Goal: Task Accomplishment & Management: Manage account settings

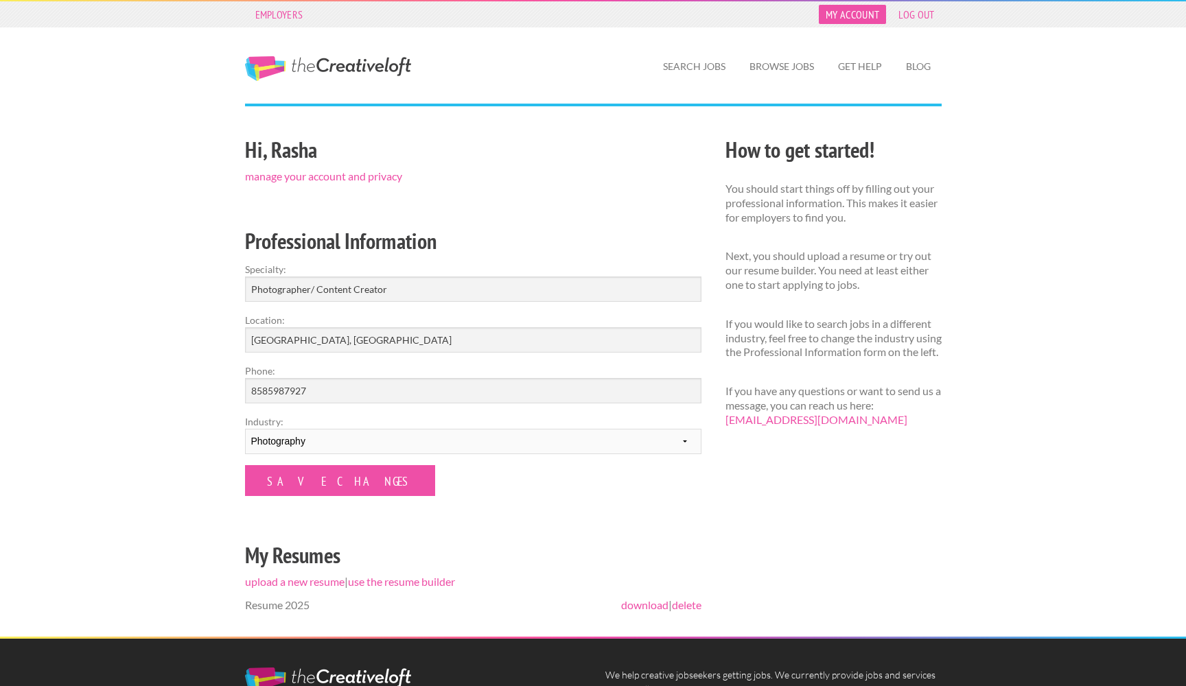
click at [859, 11] on link "My Account" at bounding box center [852, 14] width 67 height 19
click at [867, 65] on link "Get Help" at bounding box center [860, 67] width 66 height 32
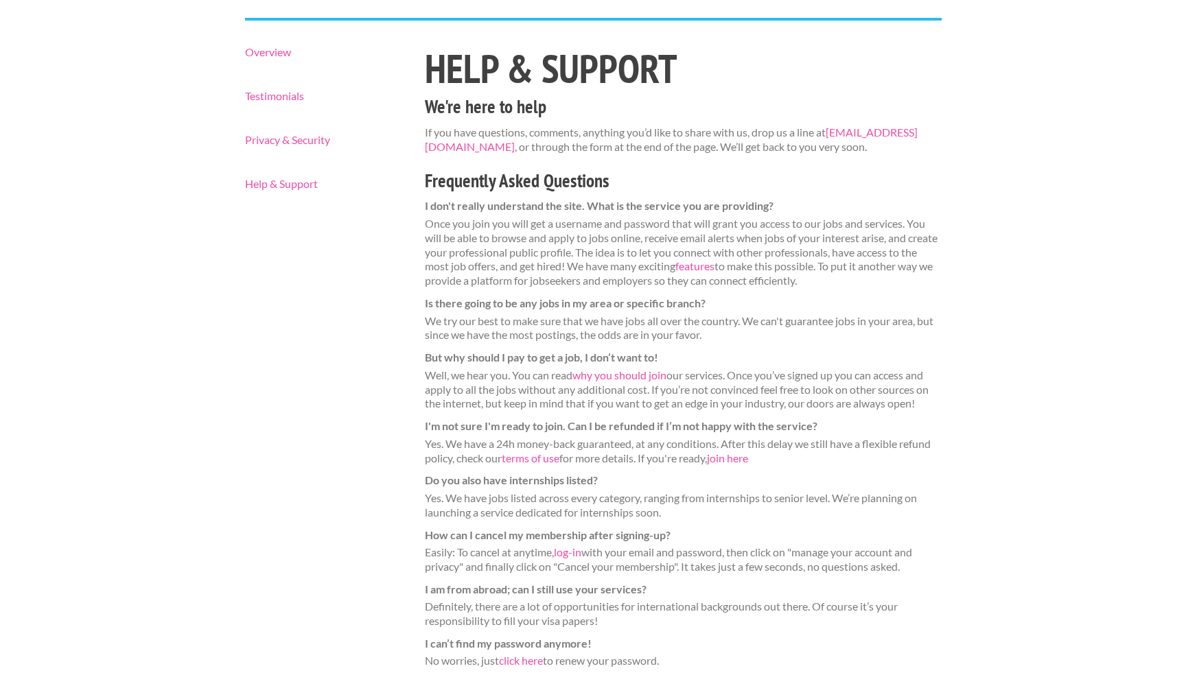
scroll to position [121, 0]
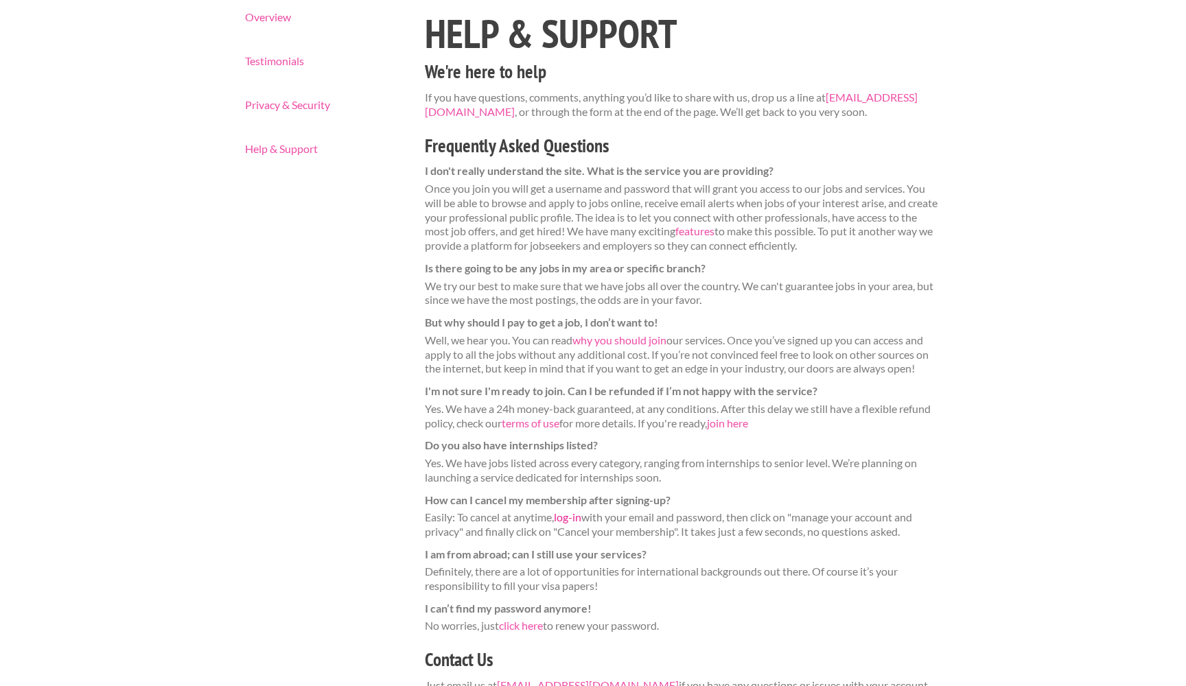
click at [580, 510] on link "log-in" at bounding box center [567, 516] width 27 height 13
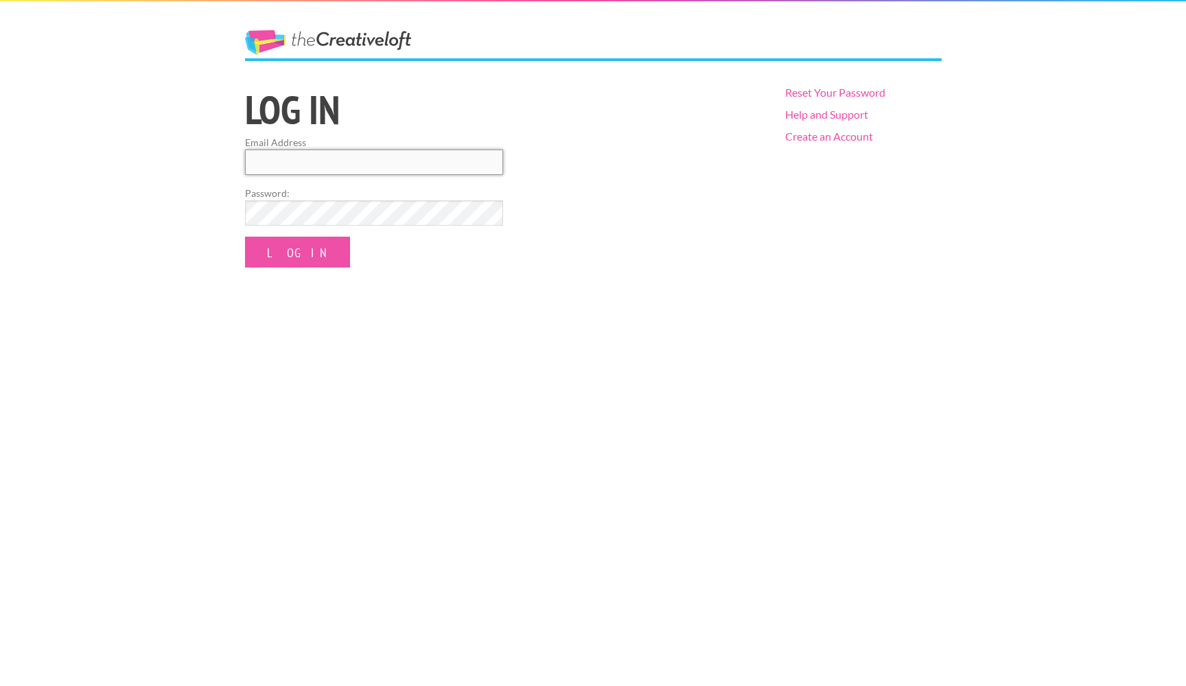
type input "rasha.asfour.photography@gmail.com"
click at [282, 251] on input "Log In" at bounding box center [297, 252] width 105 height 31
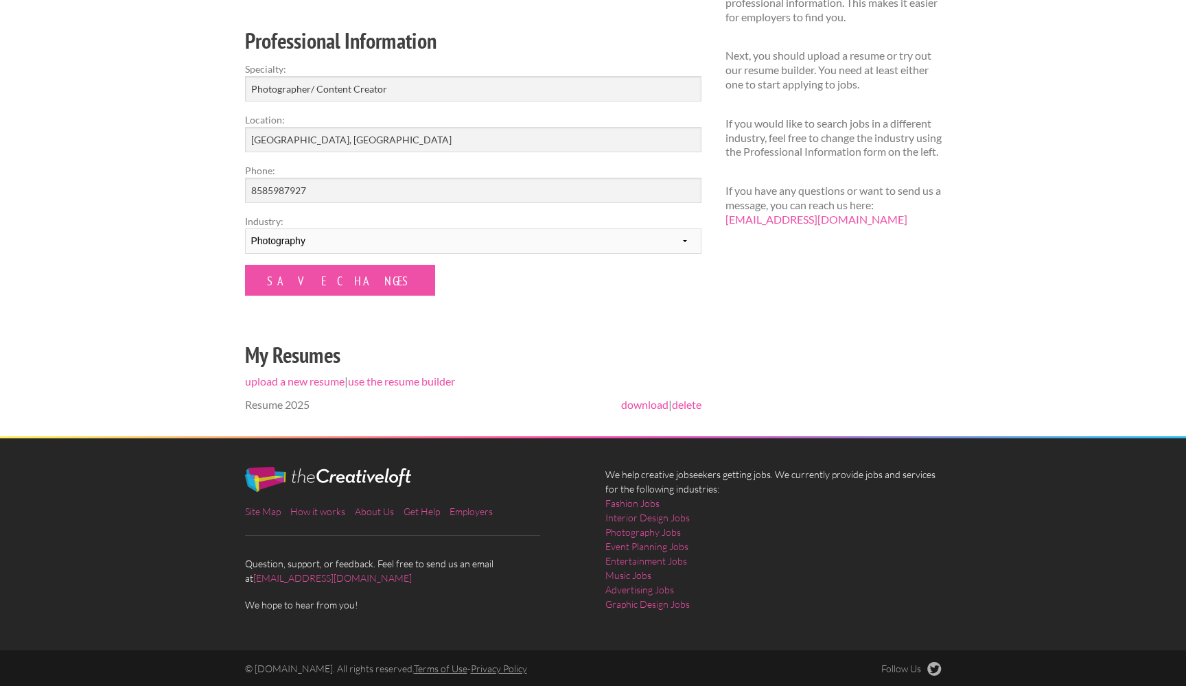
scroll to position [200, 0]
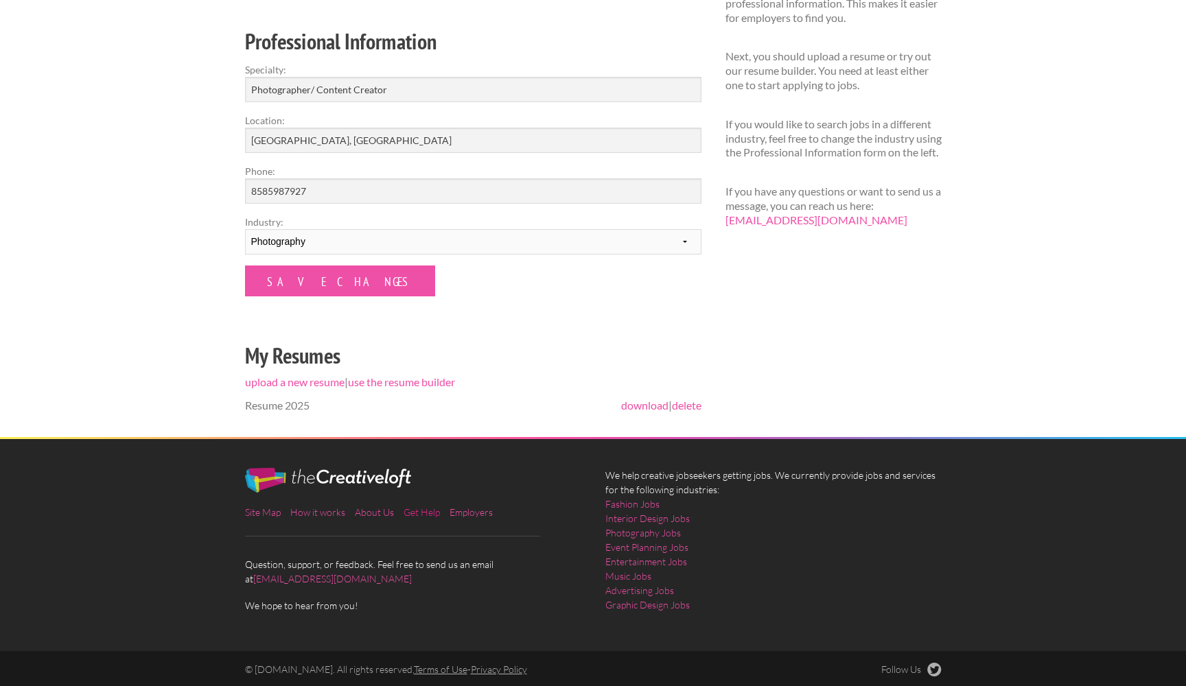
click at [427, 511] on link "Get Help" at bounding box center [421, 512] width 36 height 12
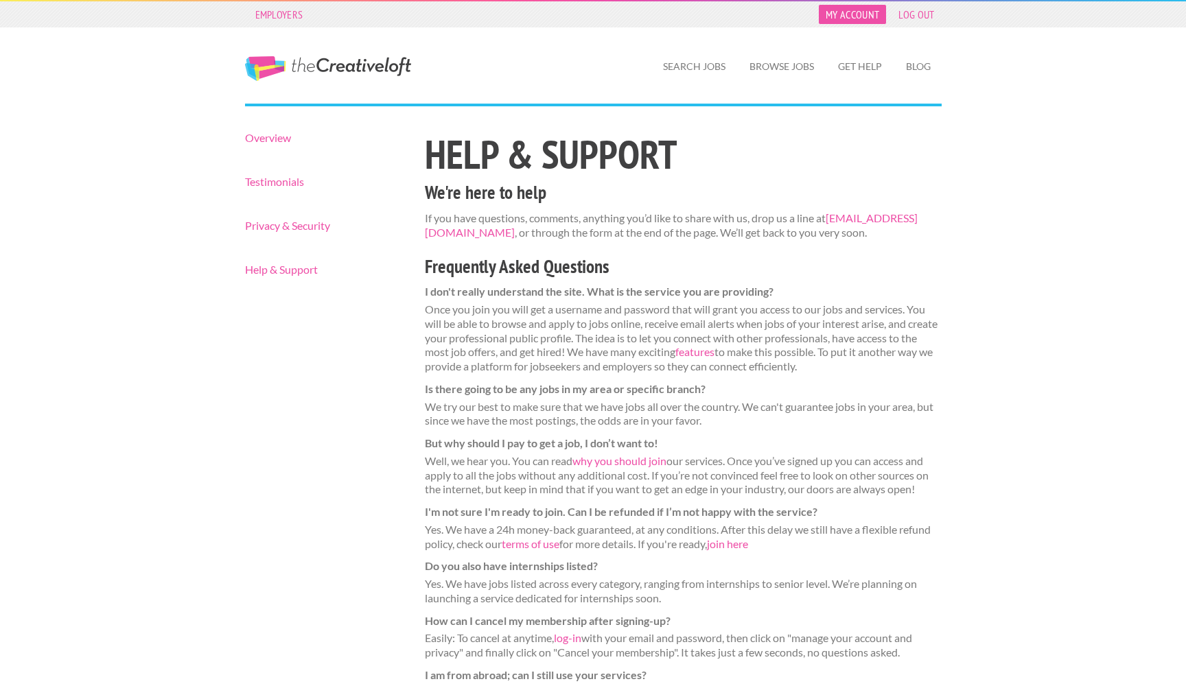
click at [852, 6] on link "My Account" at bounding box center [852, 14] width 67 height 19
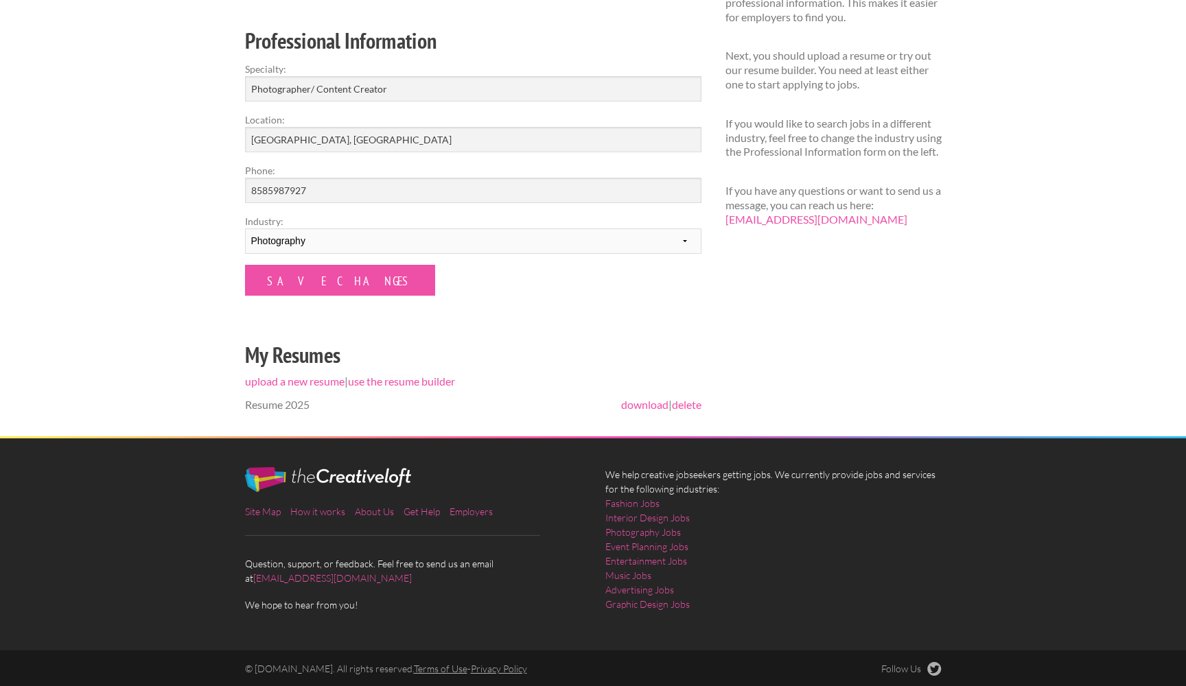
scroll to position [200, 0]
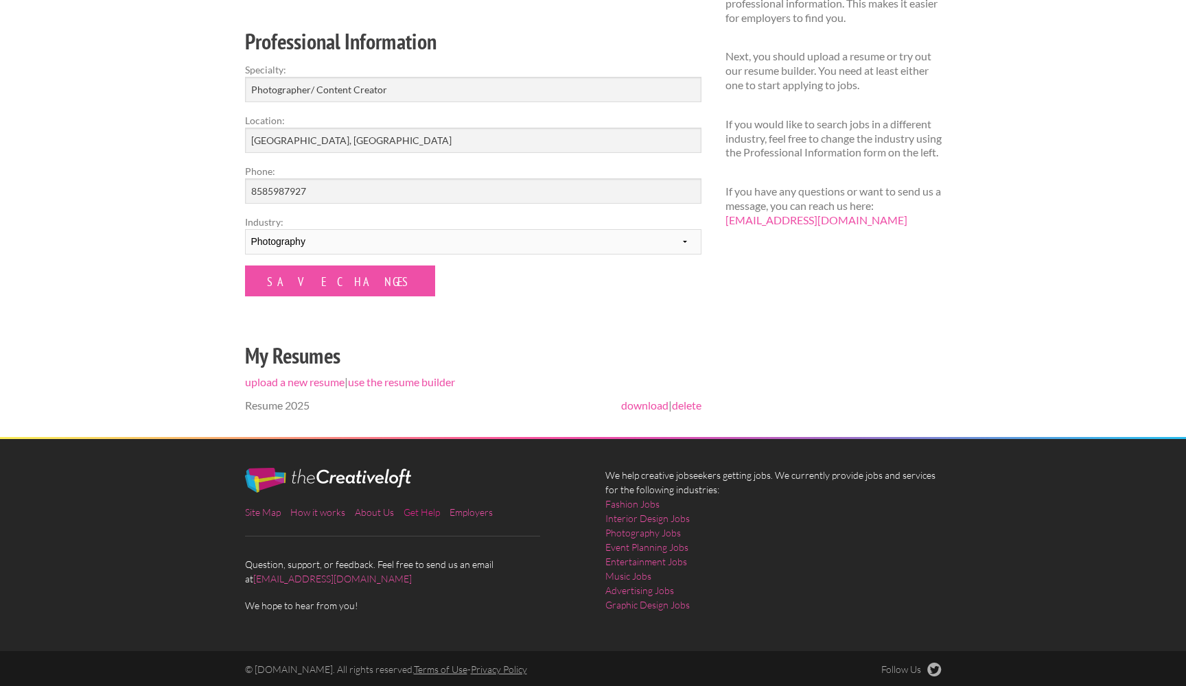
click at [428, 514] on link "Get Help" at bounding box center [421, 512] width 36 height 12
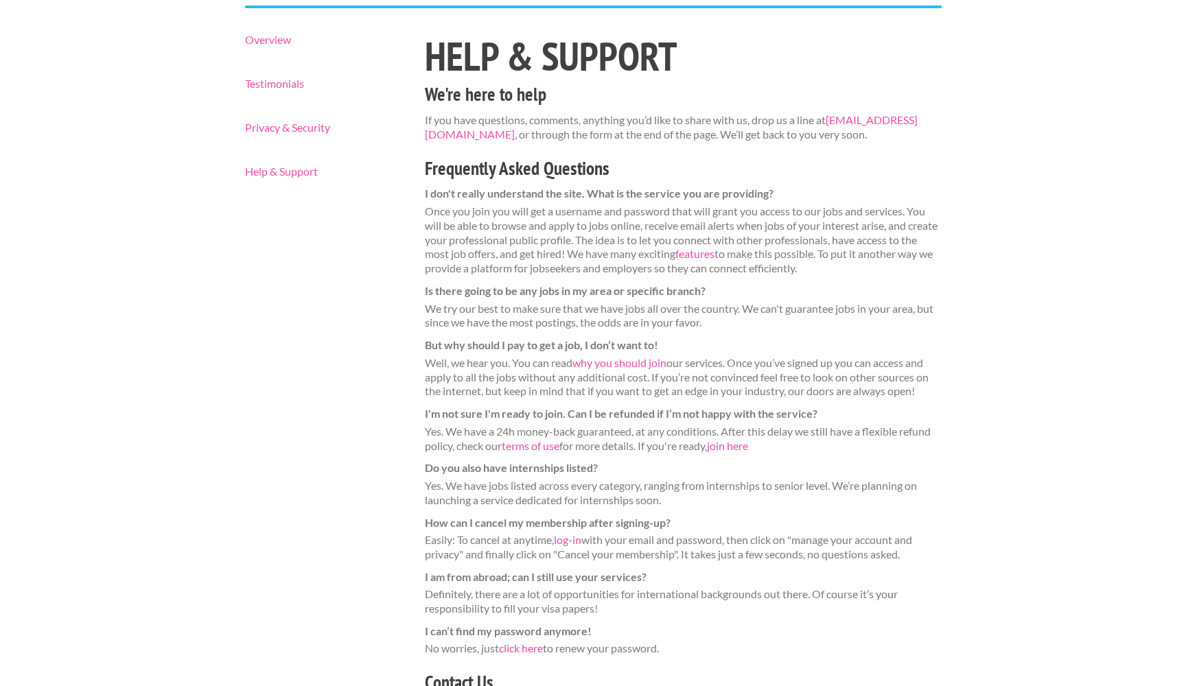
scroll to position [97, 0]
click at [579, 534] on link "log-in" at bounding box center [567, 540] width 27 height 13
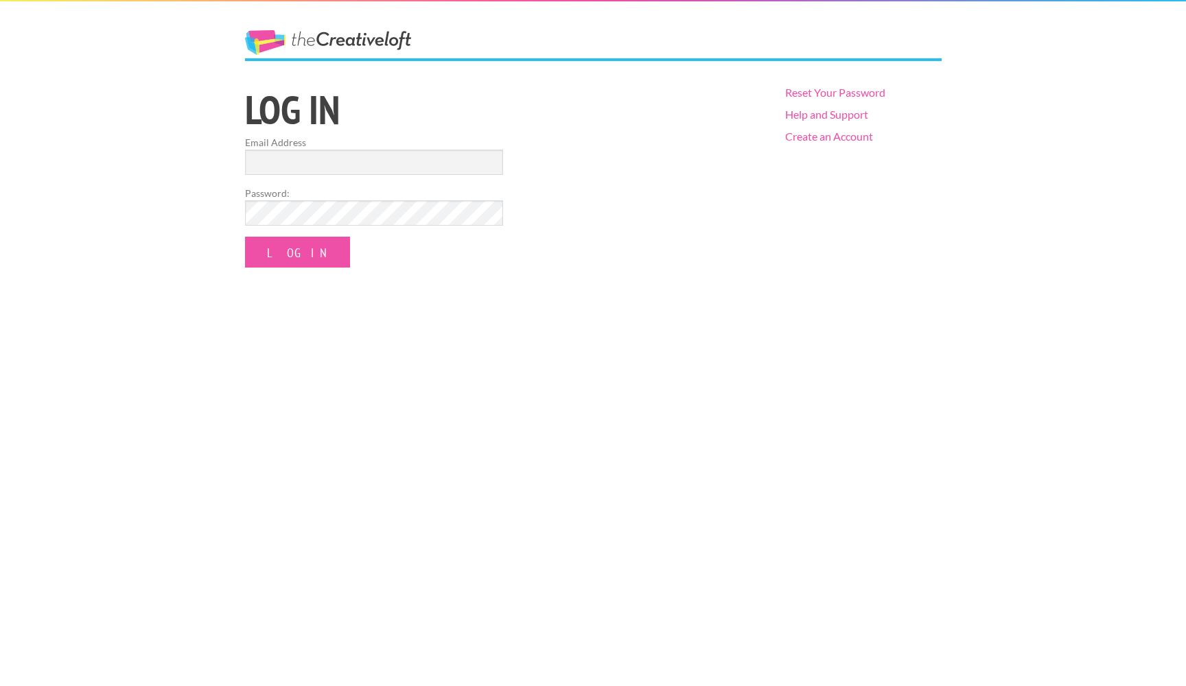
type input "[DOMAIN_NAME][EMAIL_ADDRESS][PERSON_NAME][DOMAIN_NAME]"
click at [298, 248] on input "Log In" at bounding box center [297, 252] width 105 height 31
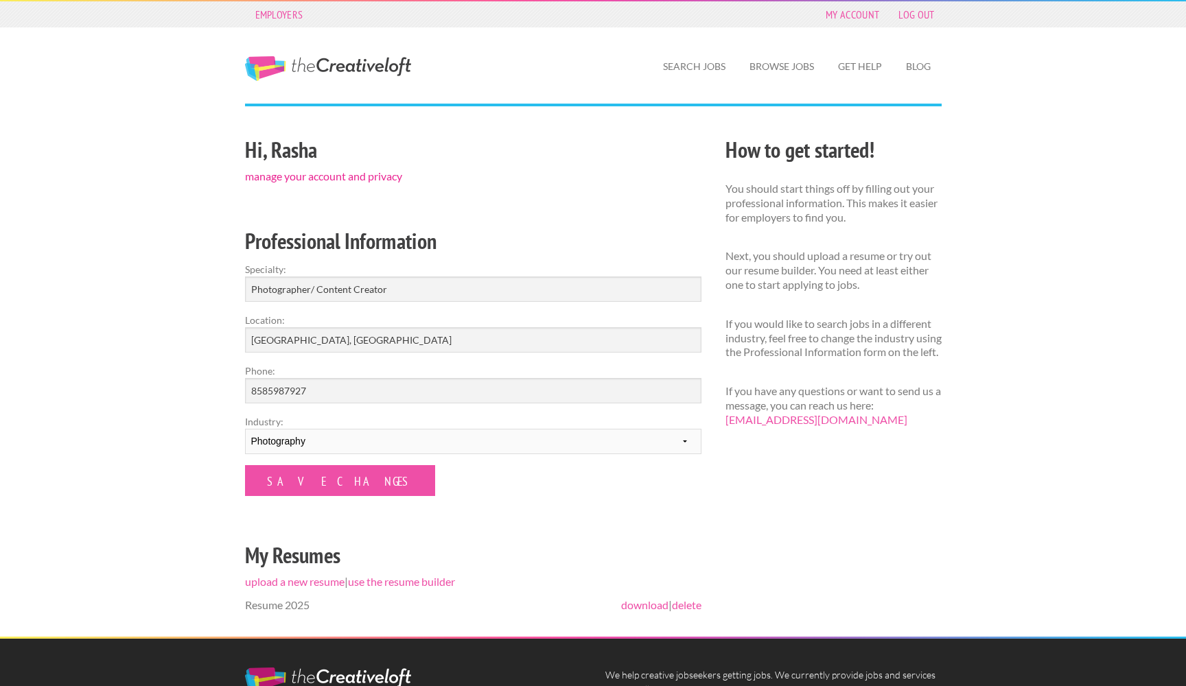
click at [331, 178] on link "manage your account and privacy" at bounding box center [323, 175] width 157 height 13
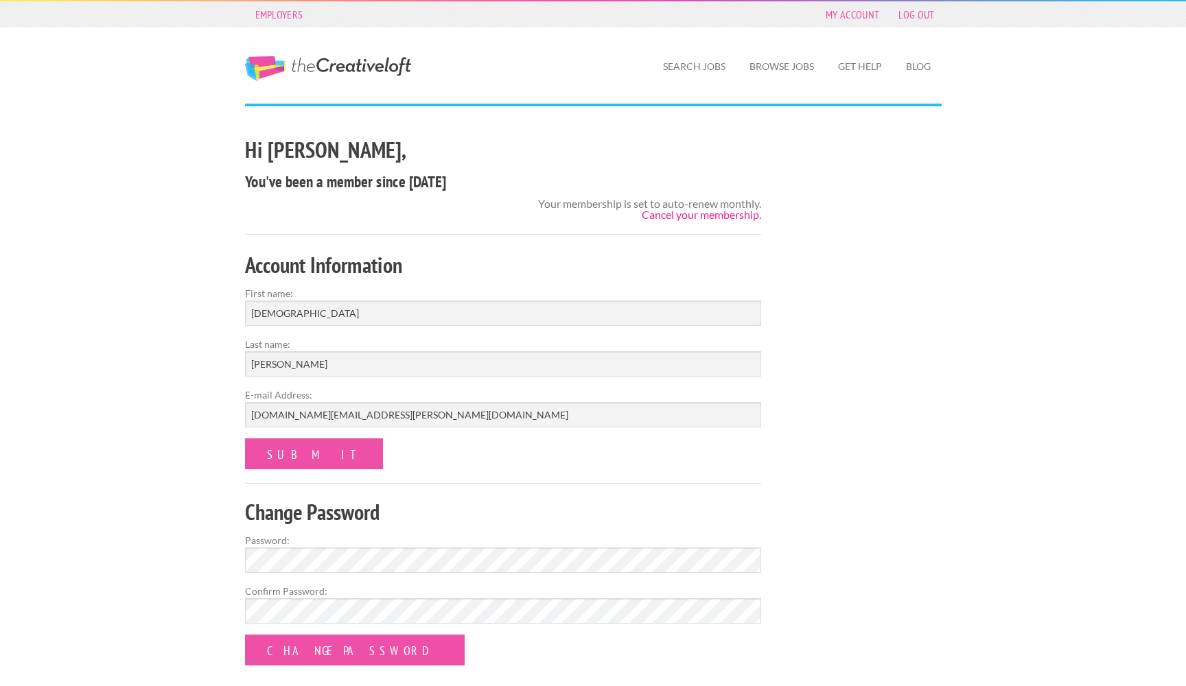
click at [673, 213] on link "Cancel your membership." at bounding box center [701, 214] width 119 height 13
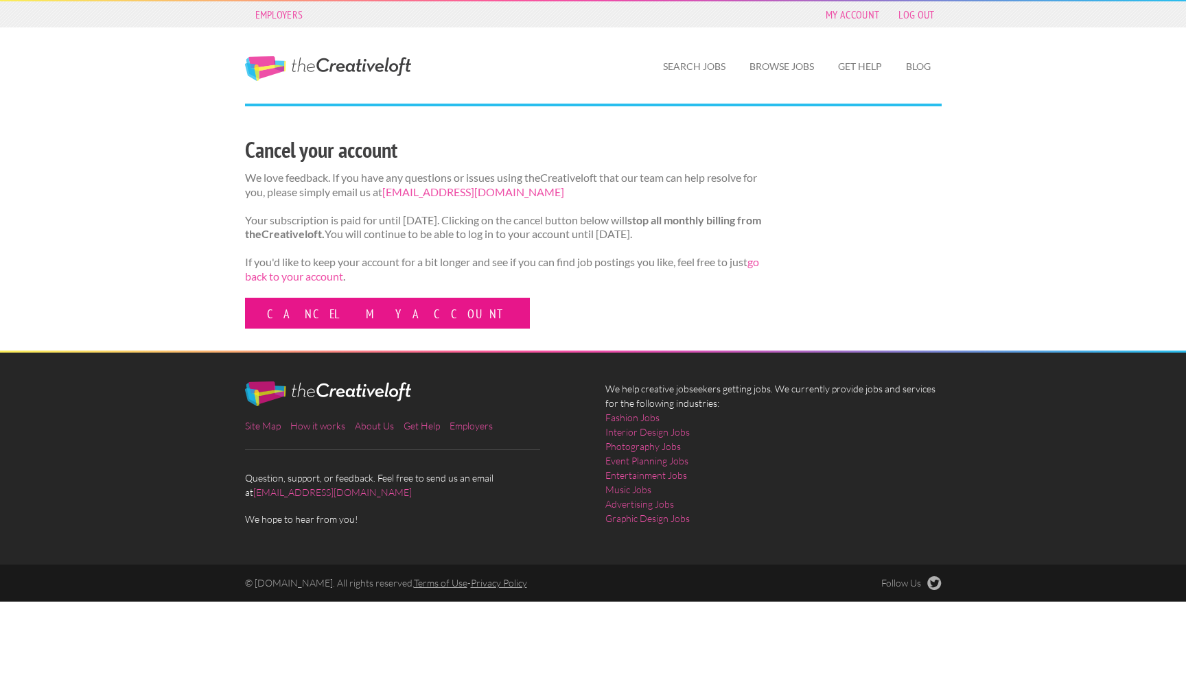
click at [360, 318] on link "Cancel my account" at bounding box center [387, 313] width 285 height 31
